Goal: Transaction & Acquisition: Purchase product/service

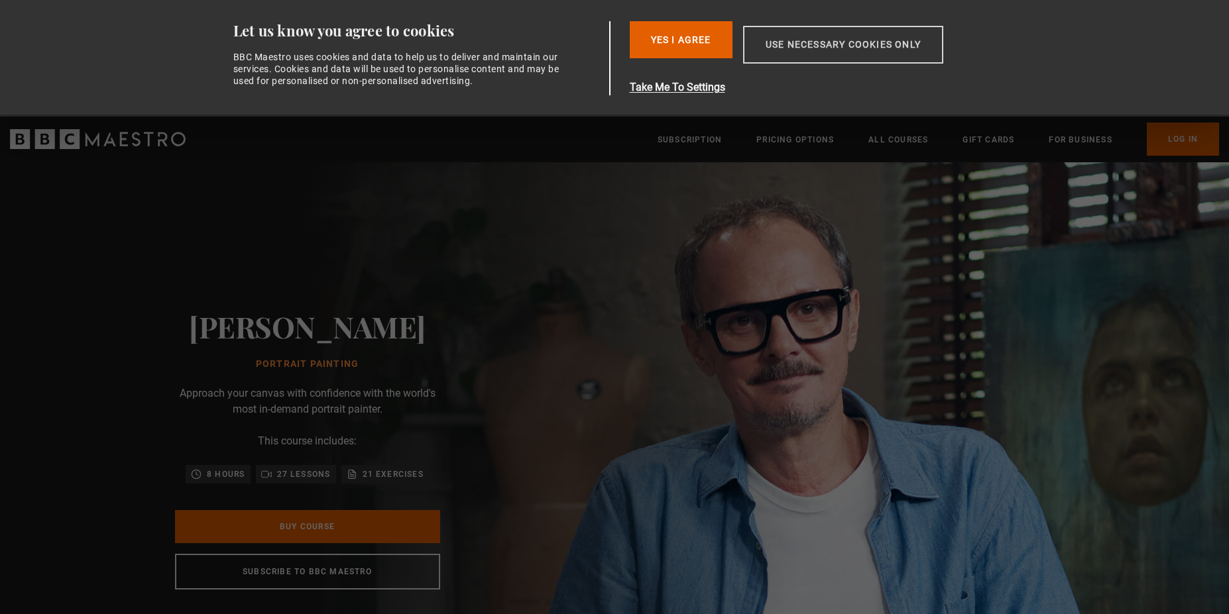
click at [781, 55] on button "Use necessary cookies only" at bounding box center [843, 45] width 200 height 38
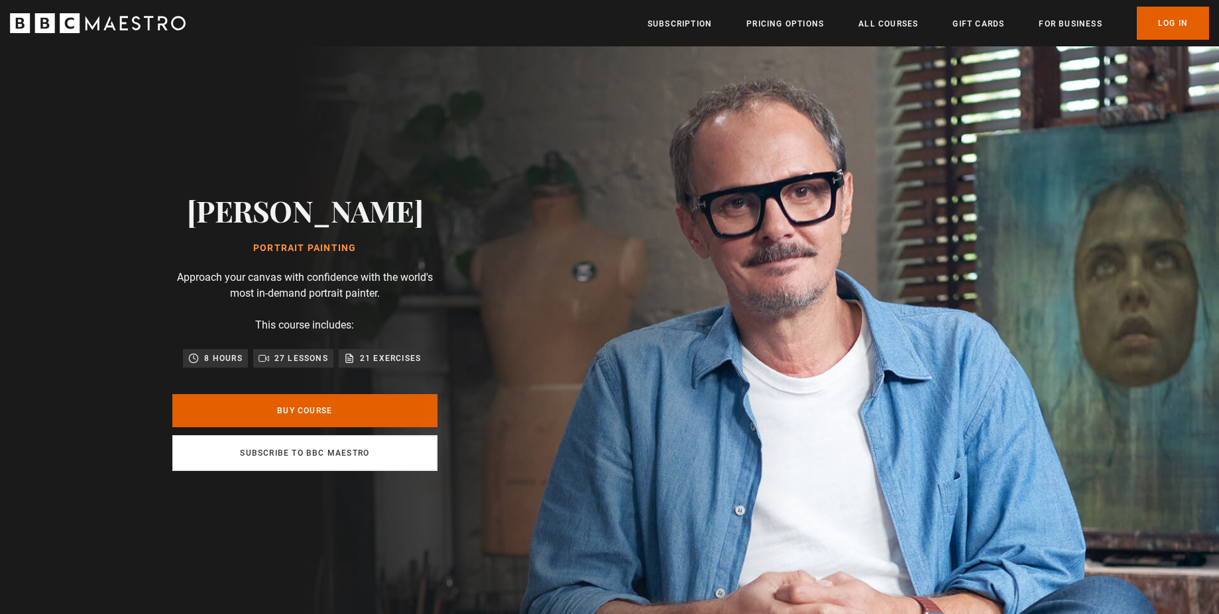
click at [336, 450] on link "Subscribe to BBC Maestro" at bounding box center [304, 453] width 265 height 36
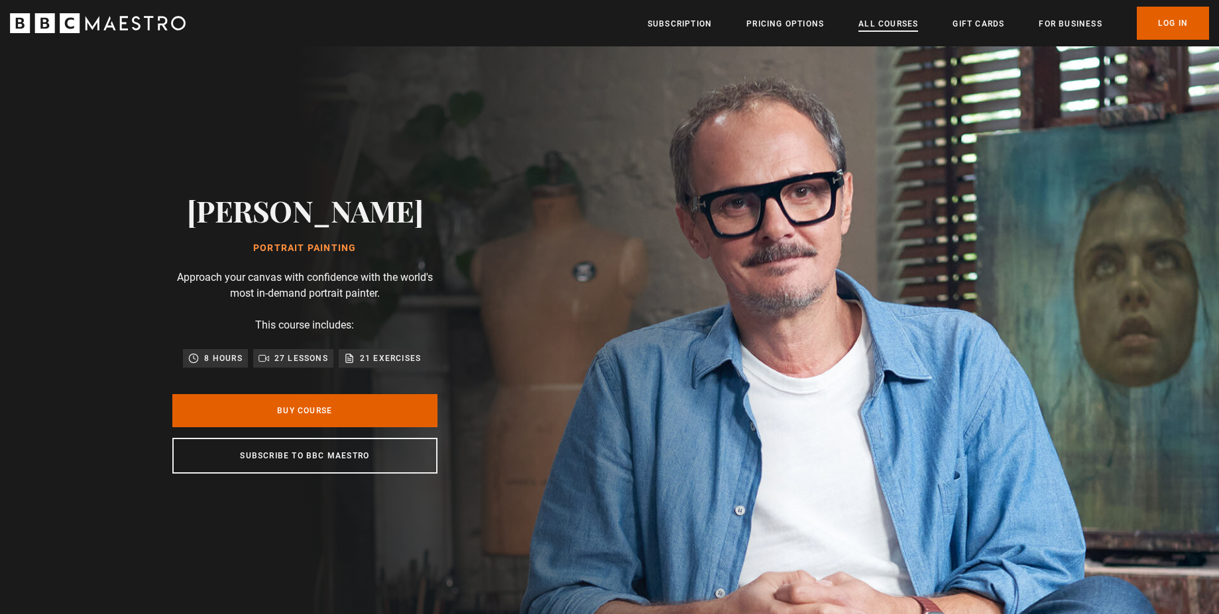
click at [890, 29] on link "All Courses" at bounding box center [888, 23] width 60 height 13
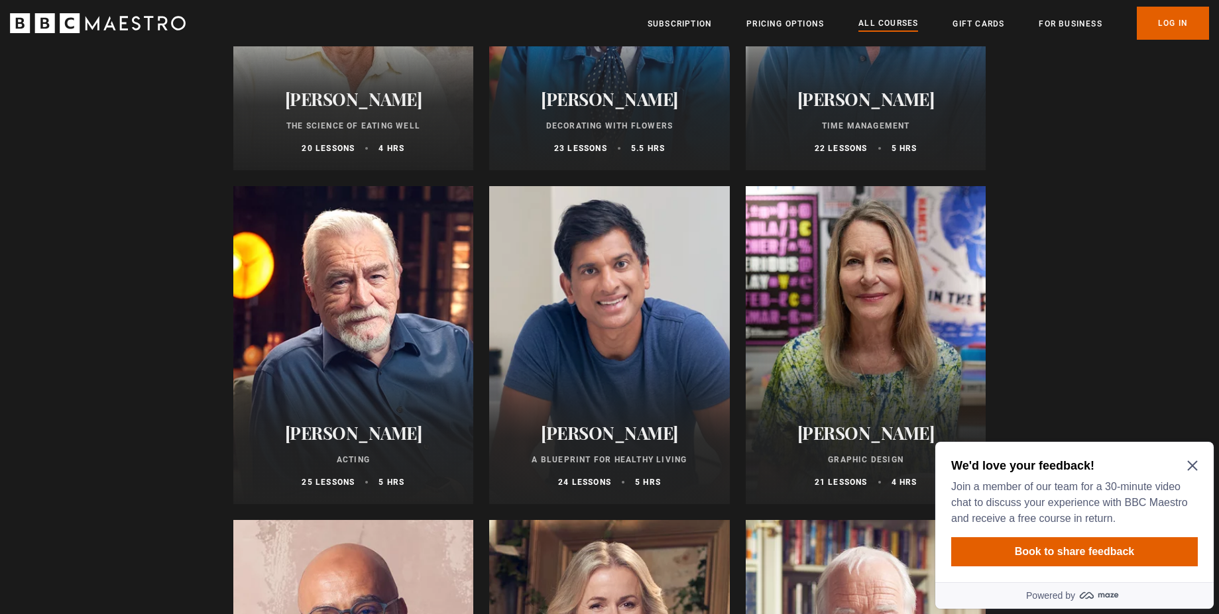
scroll to position [2148, 0]
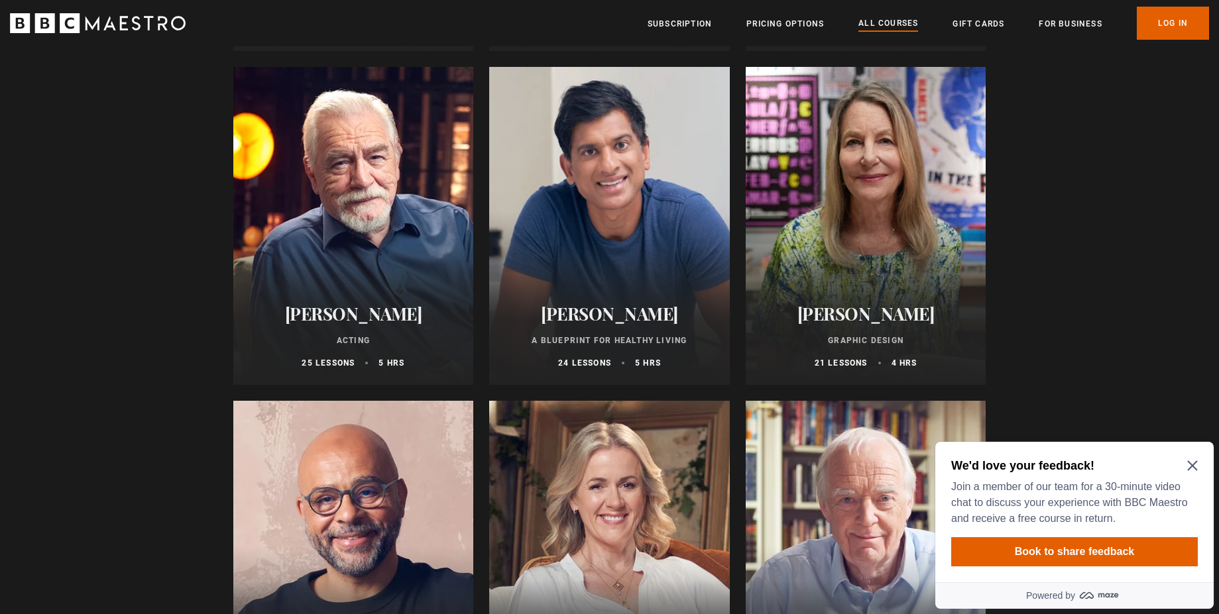
click at [907, 265] on div at bounding box center [866, 226] width 241 height 318
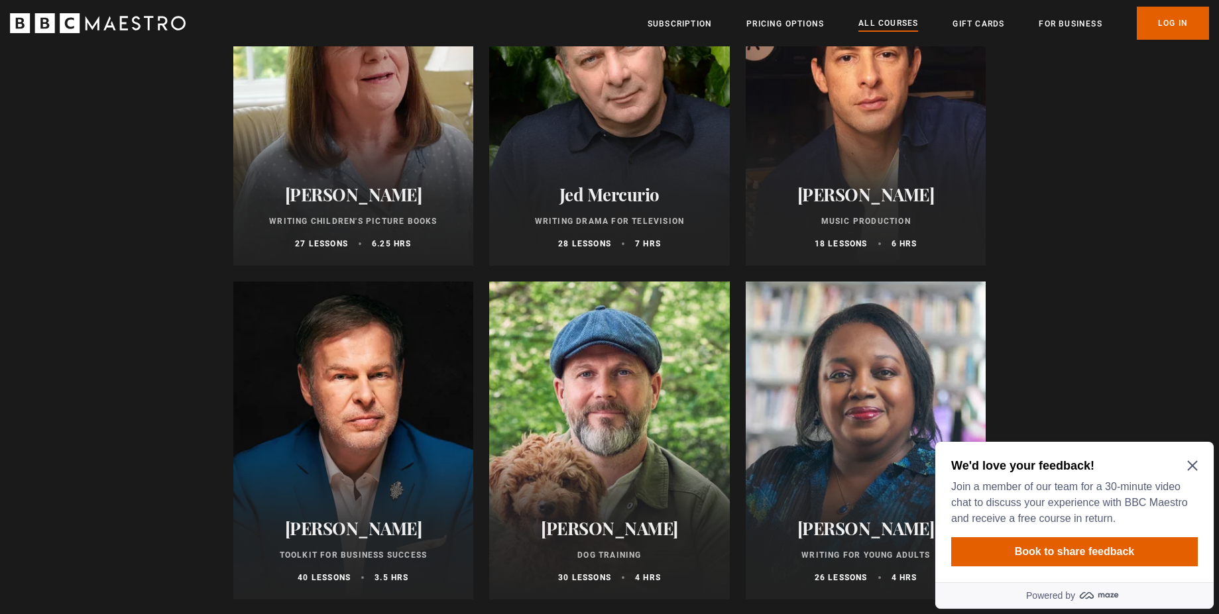
scroll to position [4057, 0]
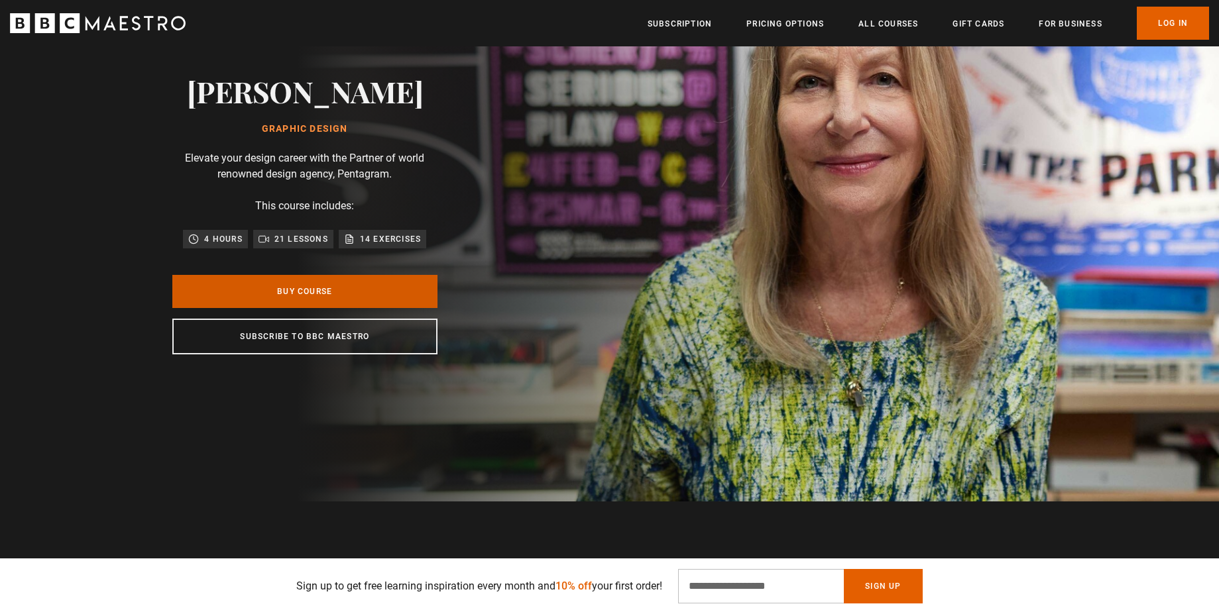
click at [371, 286] on link "Buy Course" at bounding box center [304, 291] width 265 height 33
